Goal: Information Seeking & Learning: Learn about a topic

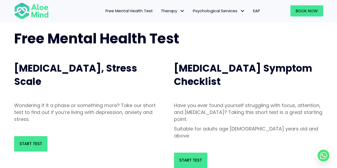
scroll to position [22, 0]
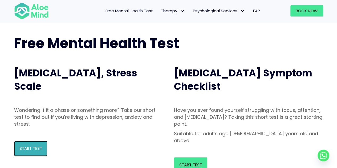
click at [30, 147] on span "Start Test" at bounding box center [30, 149] width 23 height 6
click at [29, 145] on link "Start Test" at bounding box center [30, 148] width 33 height 15
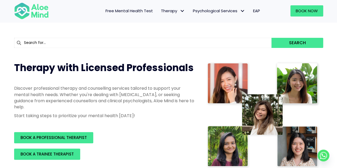
scroll to position [38, 0]
